Goal: Information Seeking & Learning: Learn about a topic

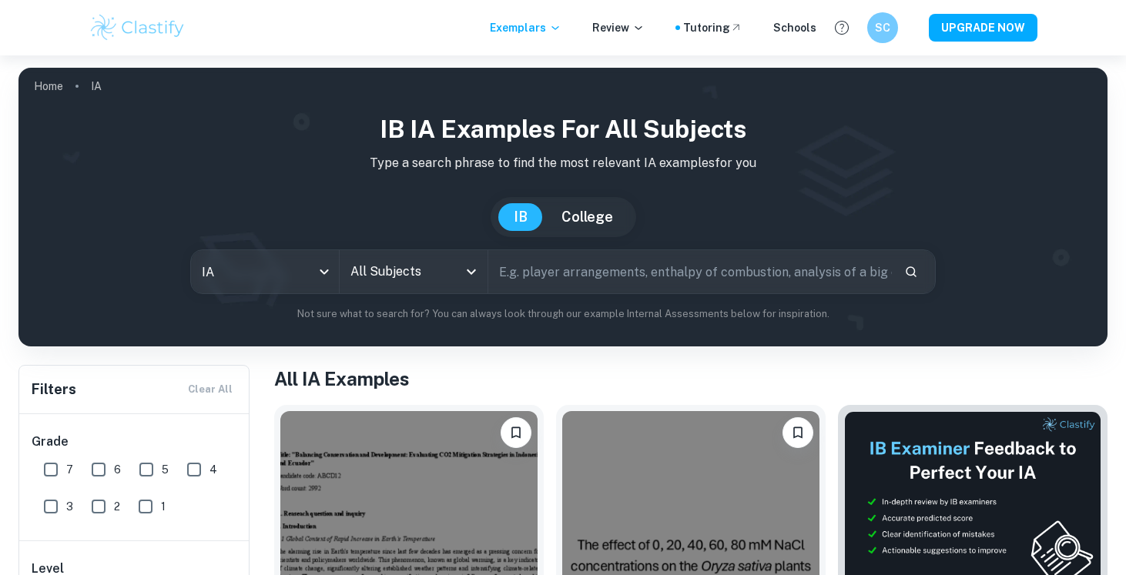
click at [590, 256] on input "text" at bounding box center [689, 271] width 403 height 43
click at [465, 283] on div "All Subjects" at bounding box center [414, 271] width 148 height 43
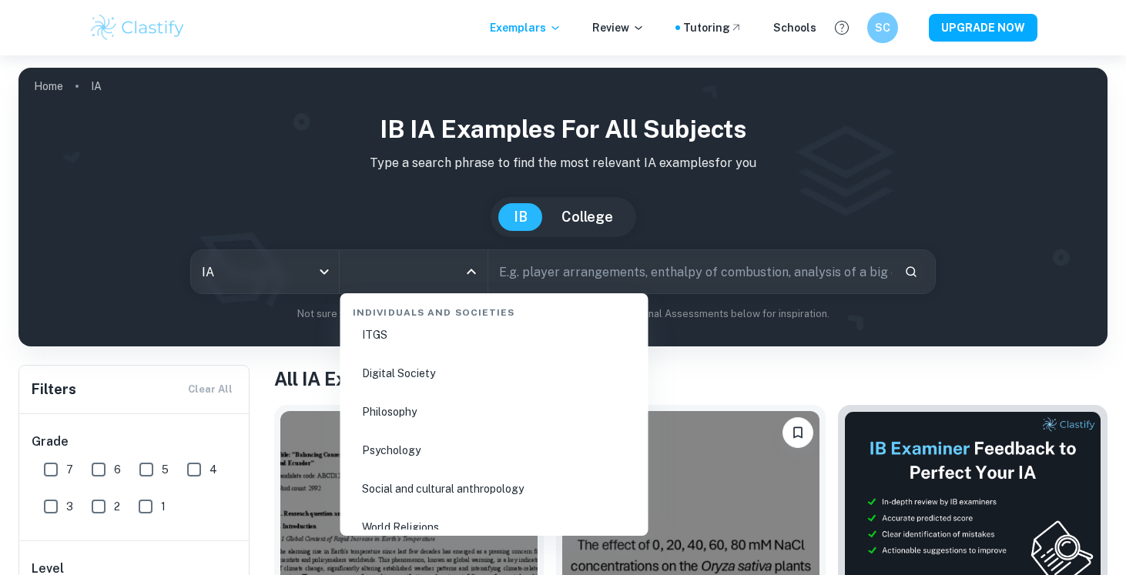
scroll to position [2160, 0]
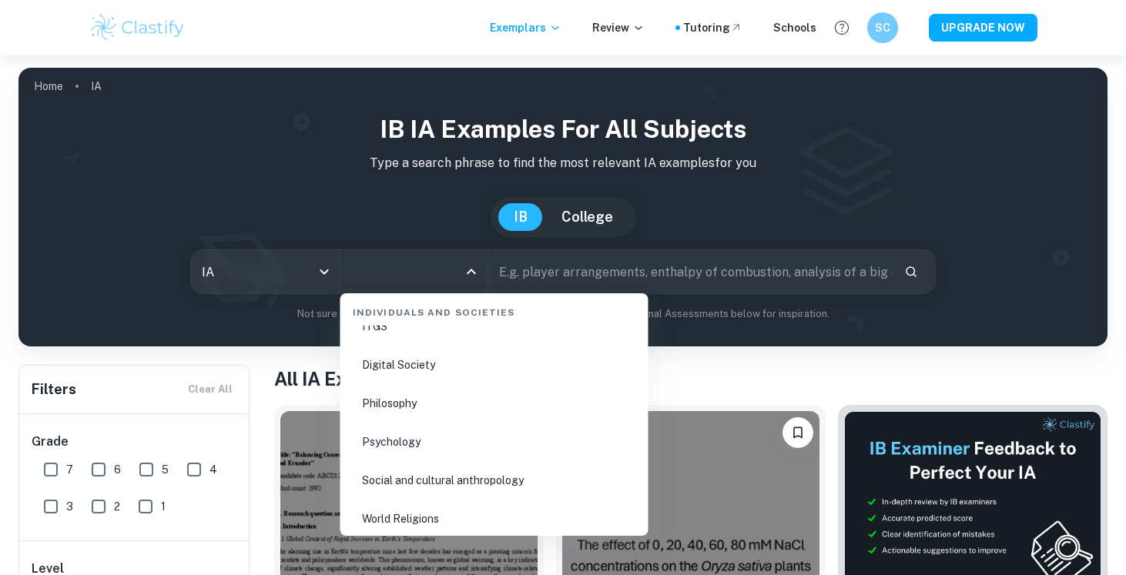
click at [412, 463] on li "Social and cultural anthropology" at bounding box center [494, 480] width 296 height 35
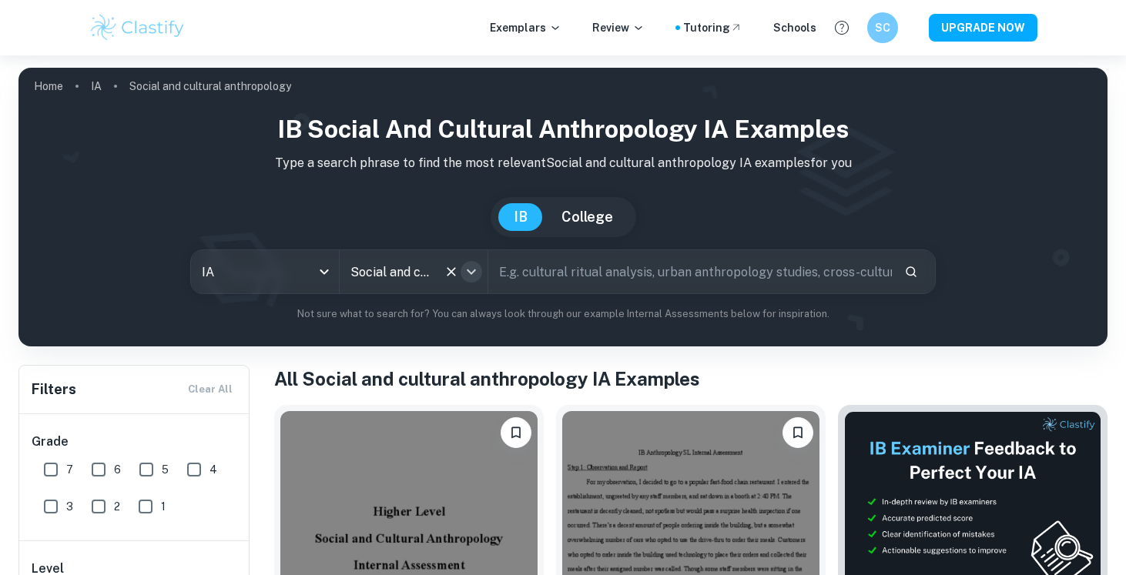
click at [477, 279] on icon "Open" at bounding box center [471, 272] width 18 height 18
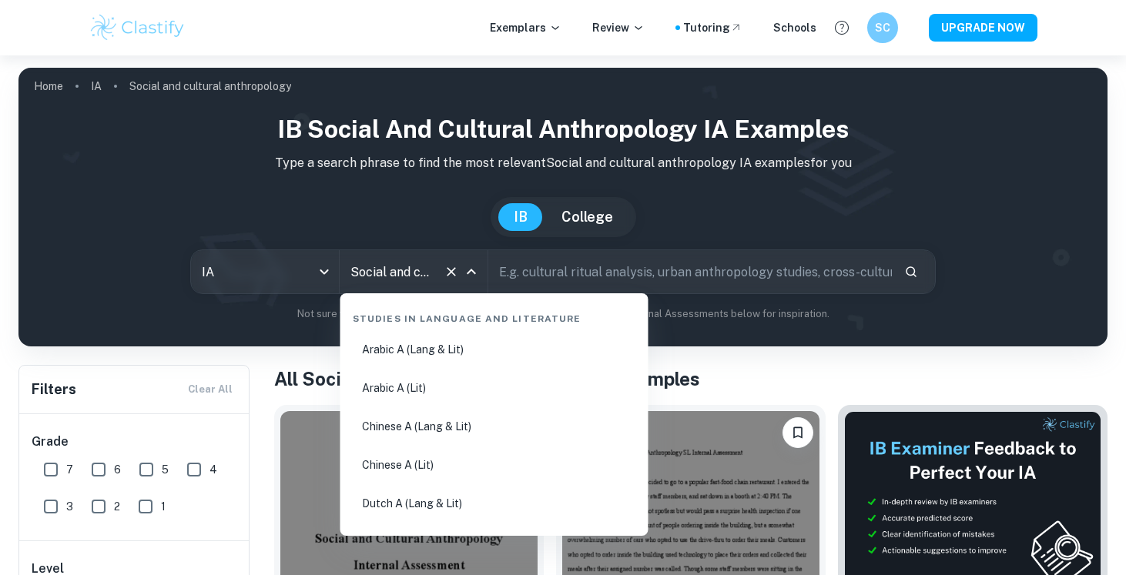
scroll to position [2129, 0]
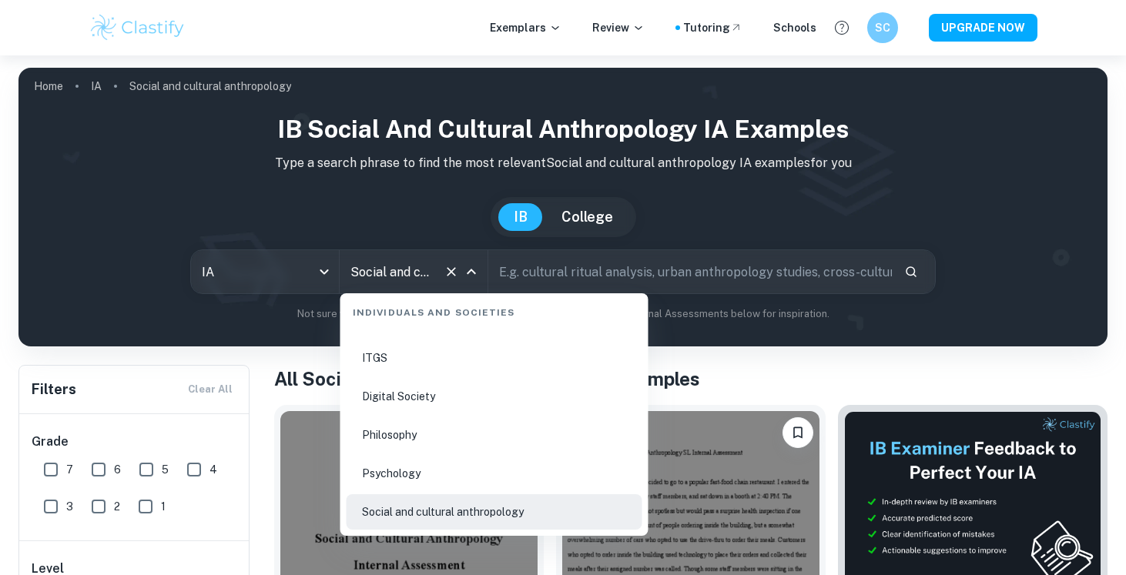
click at [460, 484] on li "Psychology" at bounding box center [494, 473] width 296 height 35
type input "Psychology"
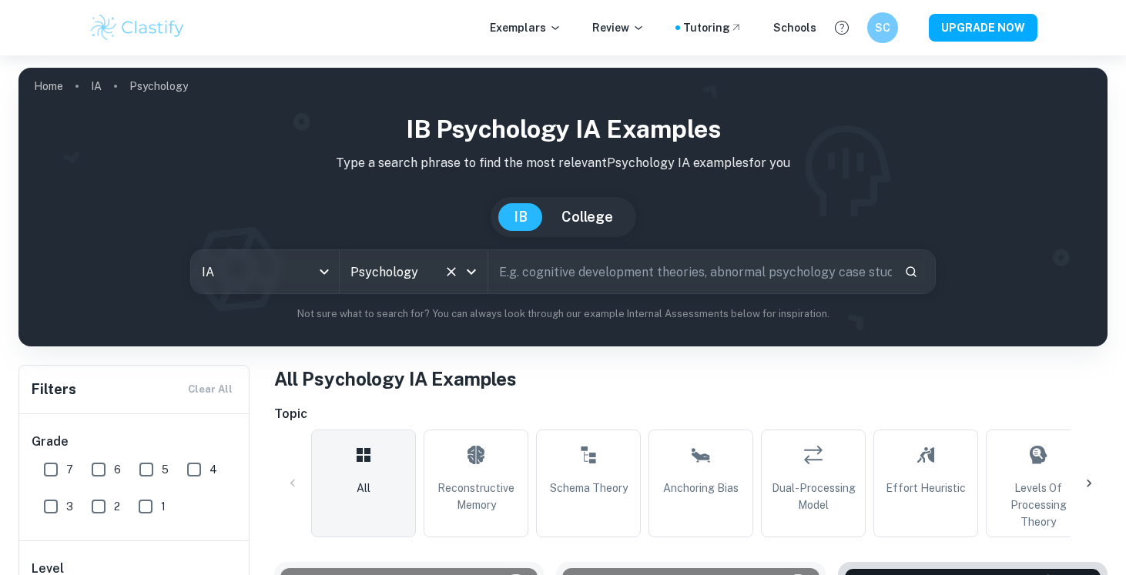
click at [576, 267] on input "text" at bounding box center [689, 271] width 403 height 43
paste input "the effect between red and the performance in achievement context"
type input "the effect between red and the performance in achievement context"
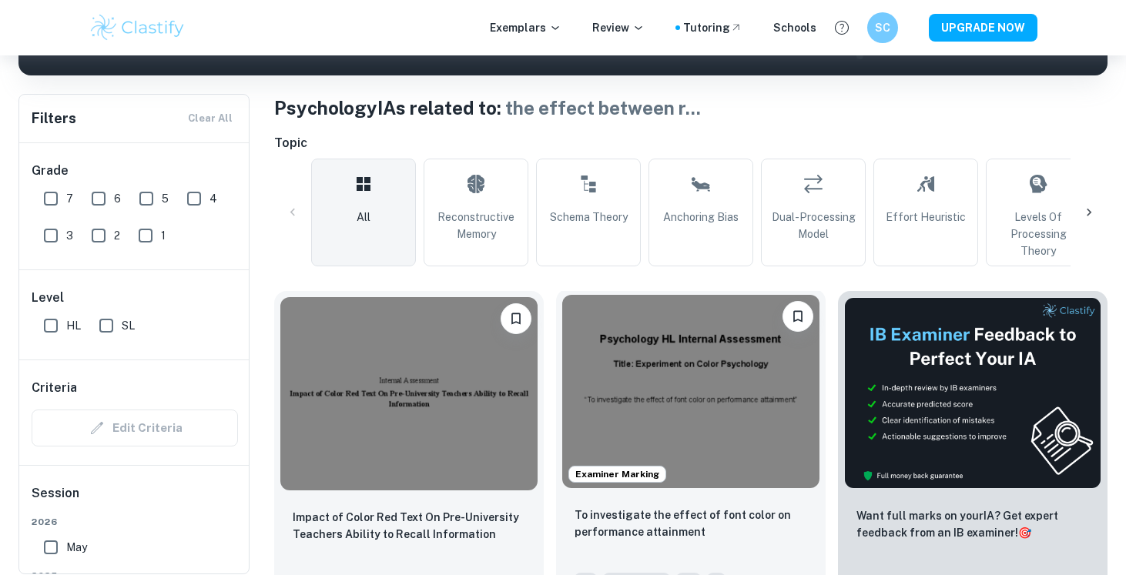
scroll to position [276, 0]
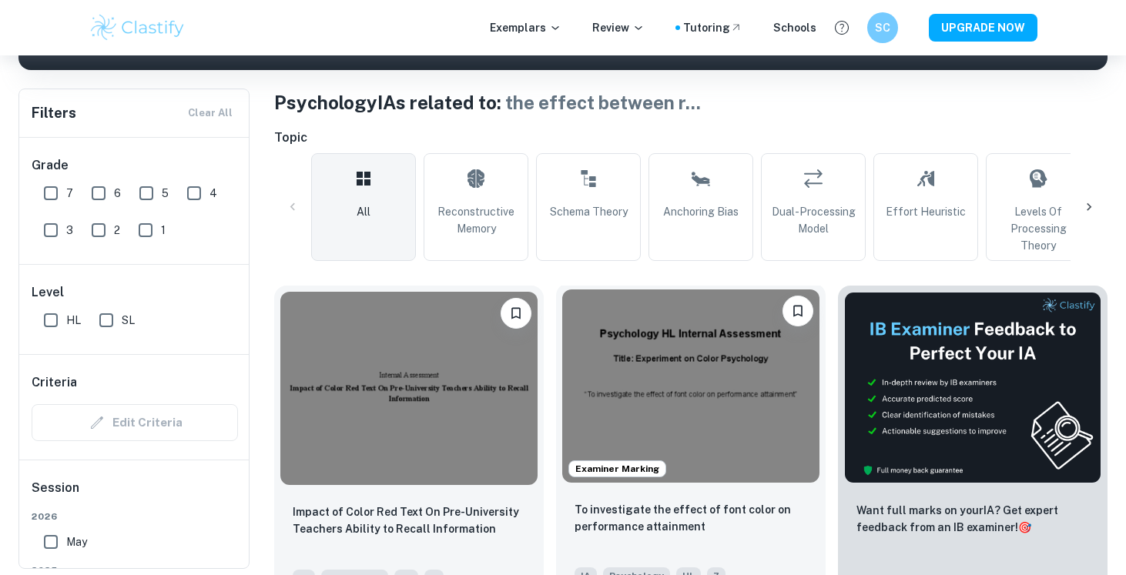
click at [755, 385] on img at bounding box center [690, 385] width 257 height 193
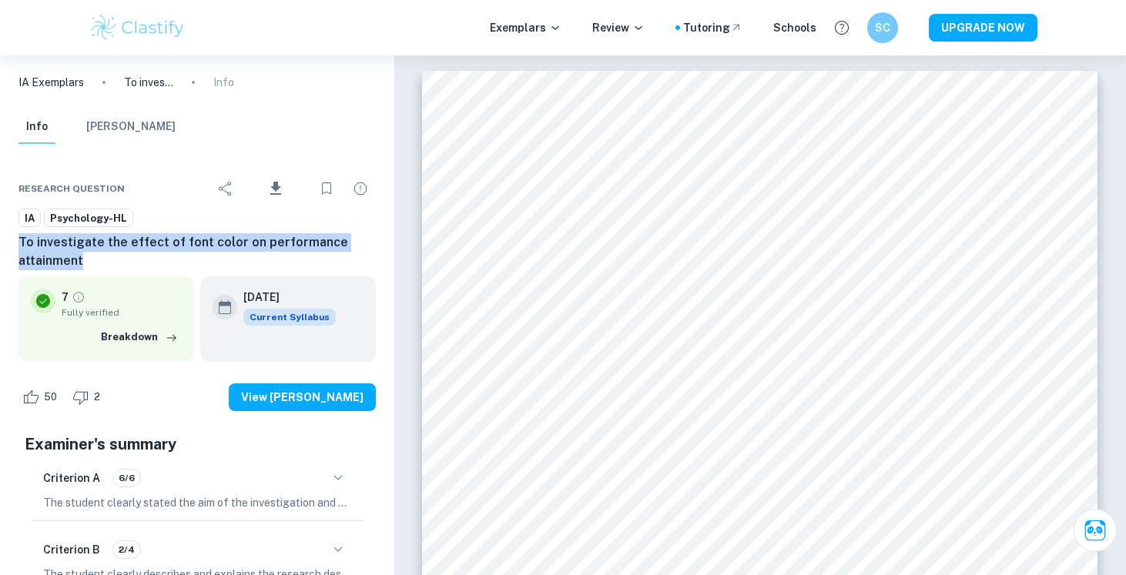
drag, startPoint x: 18, startPoint y: 239, endPoint x: 125, endPoint y: 255, distance: 108.9
click at [125, 256] on div "Research question Download IA Psychology-HL To investigate the effect of font c…" at bounding box center [197, 506] width 394 height 712
copy h6 "To investigate the effect of font color on performance attainment"
click at [105, 266] on h6 "To investigate the effect of font color on performance attainment" at bounding box center [196, 251] width 357 height 37
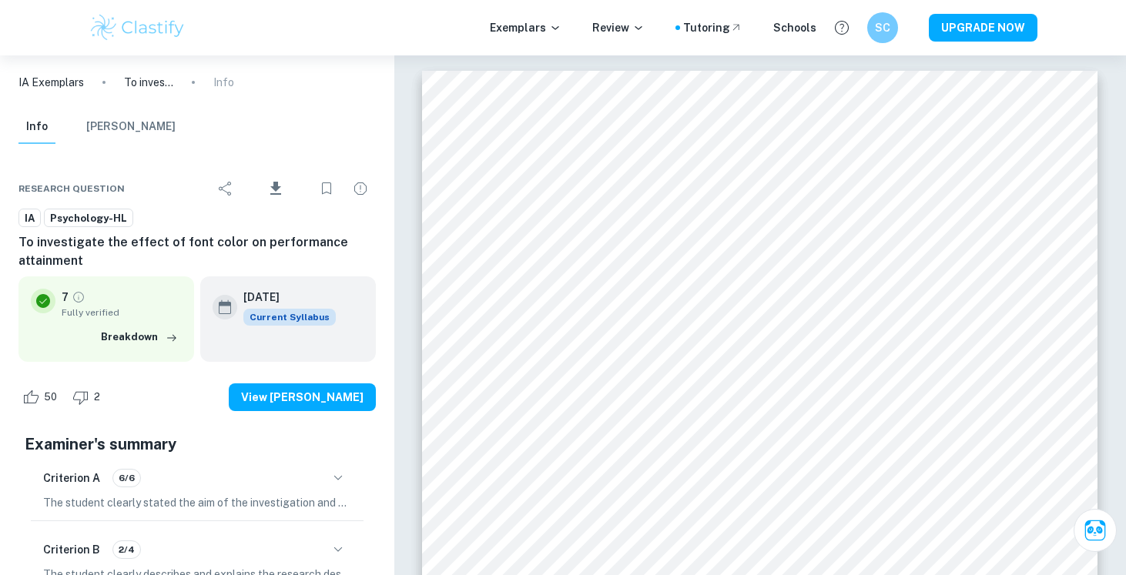
click at [259, 245] on h6 "To investigate the effect of font color on performance attainment" at bounding box center [196, 251] width 357 height 37
drag, startPoint x: 252, startPoint y: 245, endPoint x: 267, endPoint y: 256, distance: 19.2
click at [267, 256] on h6 "To investigate the effect of font color on performance attainment" at bounding box center [196, 251] width 357 height 37
copy h6 "performance attainment"
click at [206, 238] on h6 "To investigate the effect of font color on performance attainment" at bounding box center [196, 251] width 357 height 37
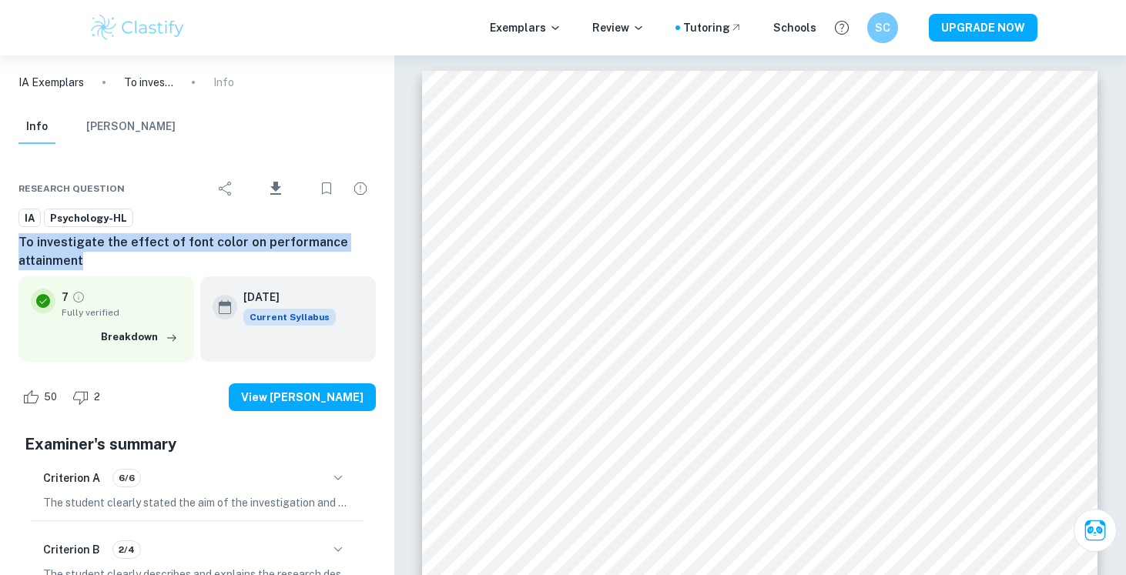
drag, startPoint x: 18, startPoint y: 240, endPoint x: 129, endPoint y: 253, distance: 111.6
click at [129, 254] on h6 "To investigate the effect of font color on performance attainment" at bounding box center [196, 251] width 357 height 37
copy h6 "To investigate the effect of font color on performance attainment"
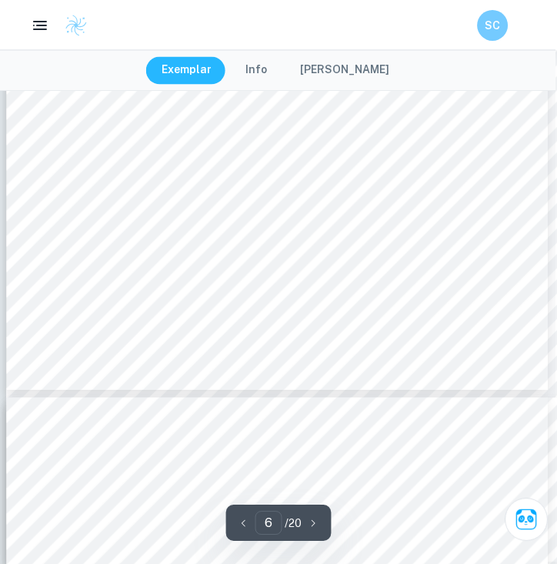
scroll to position [4148, 2]
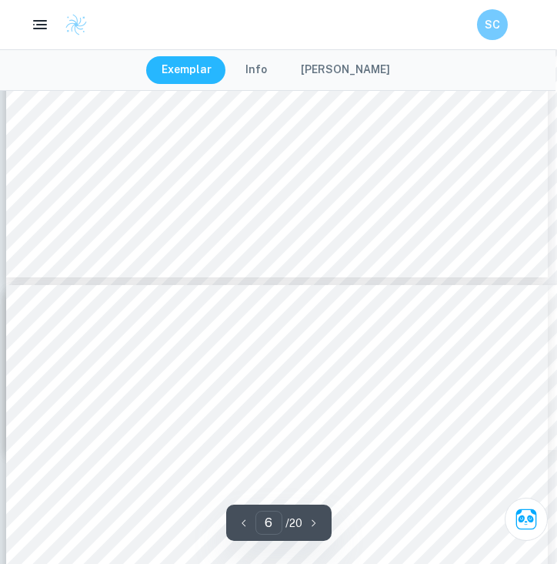
type input "7"
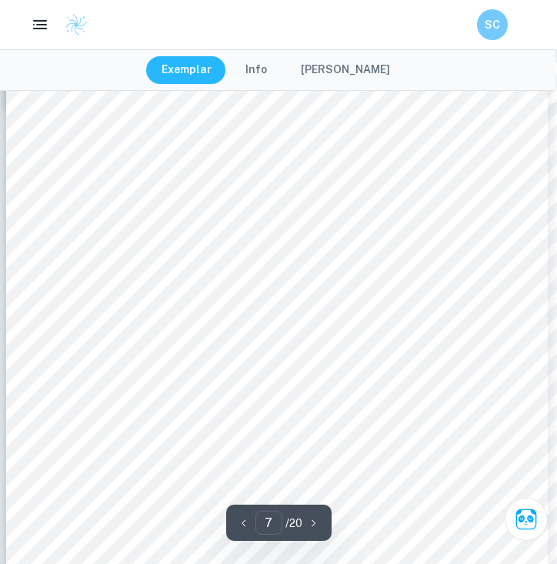
scroll to position [4602, 2]
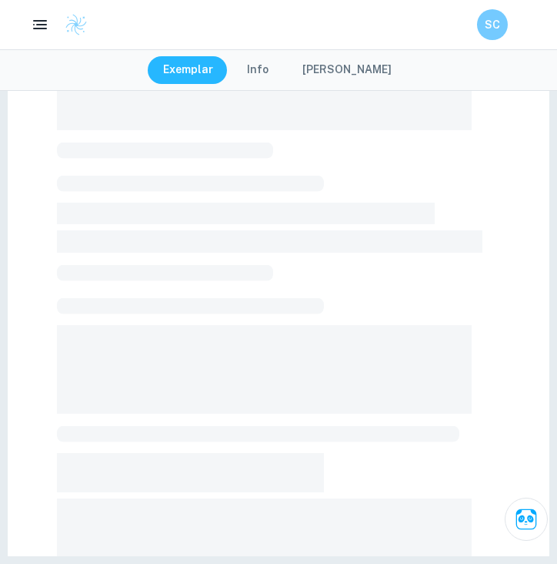
scroll to position [309, 0]
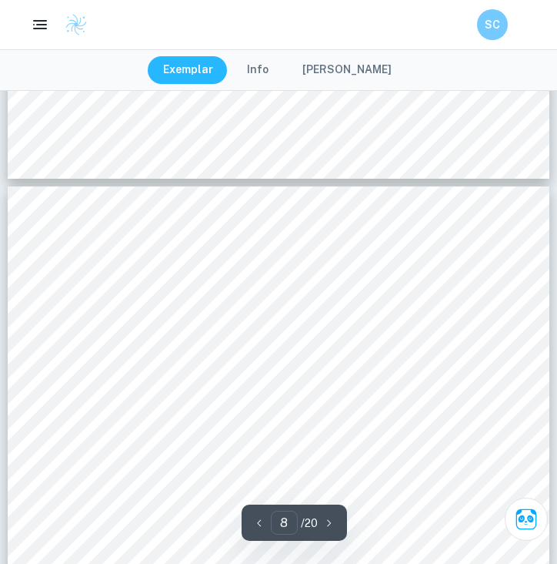
scroll to position [5051, 0]
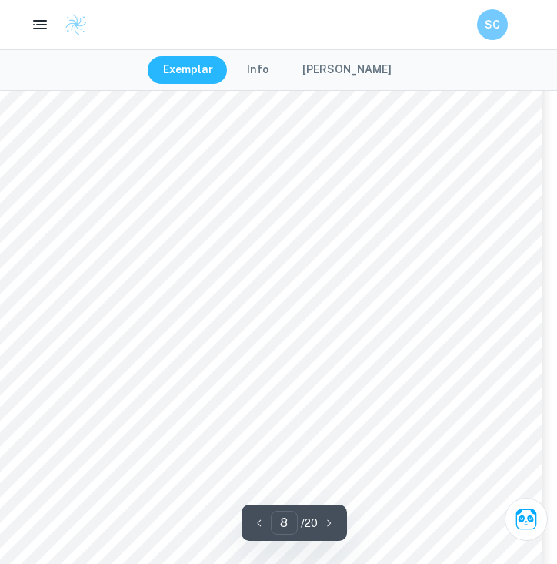
type input "4"
